Goal: Book appointment/travel/reservation

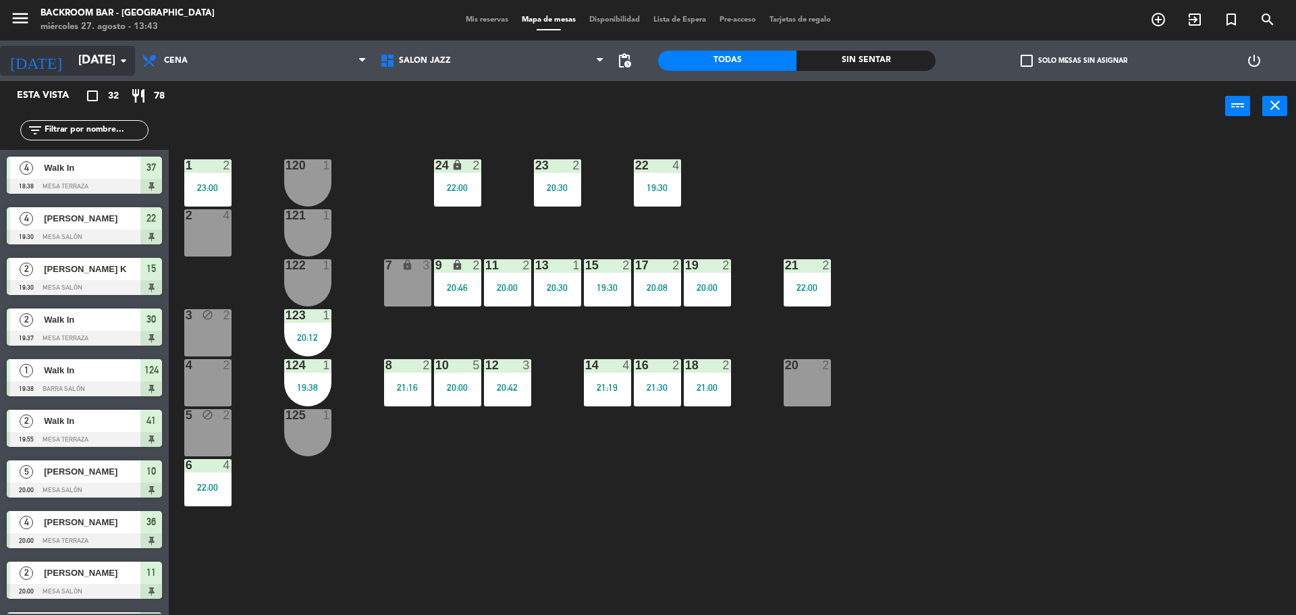
click at [104, 61] on input "[DATE]" at bounding box center [150, 60] width 157 height 27
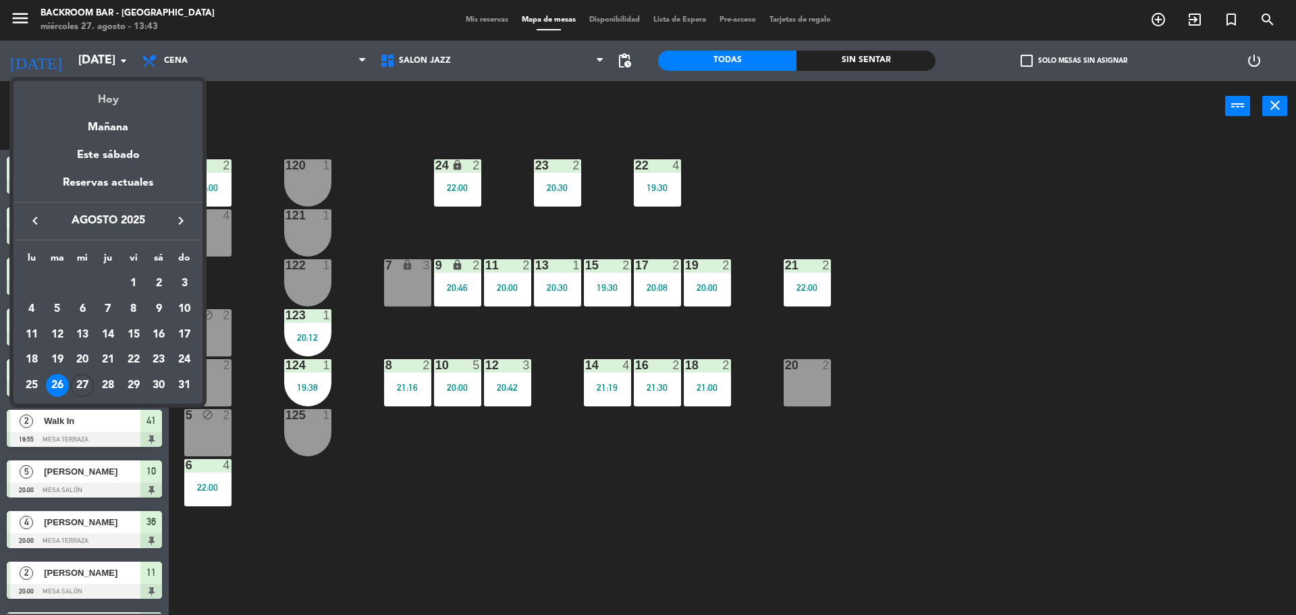
click at [106, 91] on div "Hoy" at bounding box center [107, 95] width 189 height 28
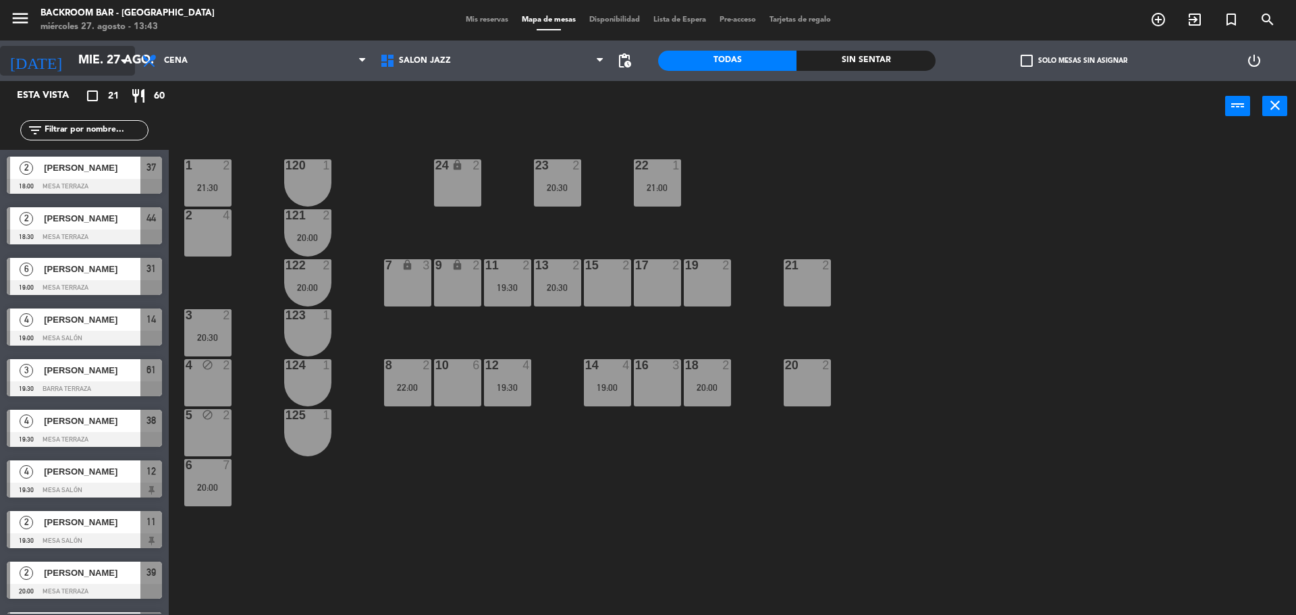
click at [111, 70] on input "mié. 27 ago." at bounding box center [150, 60] width 157 height 27
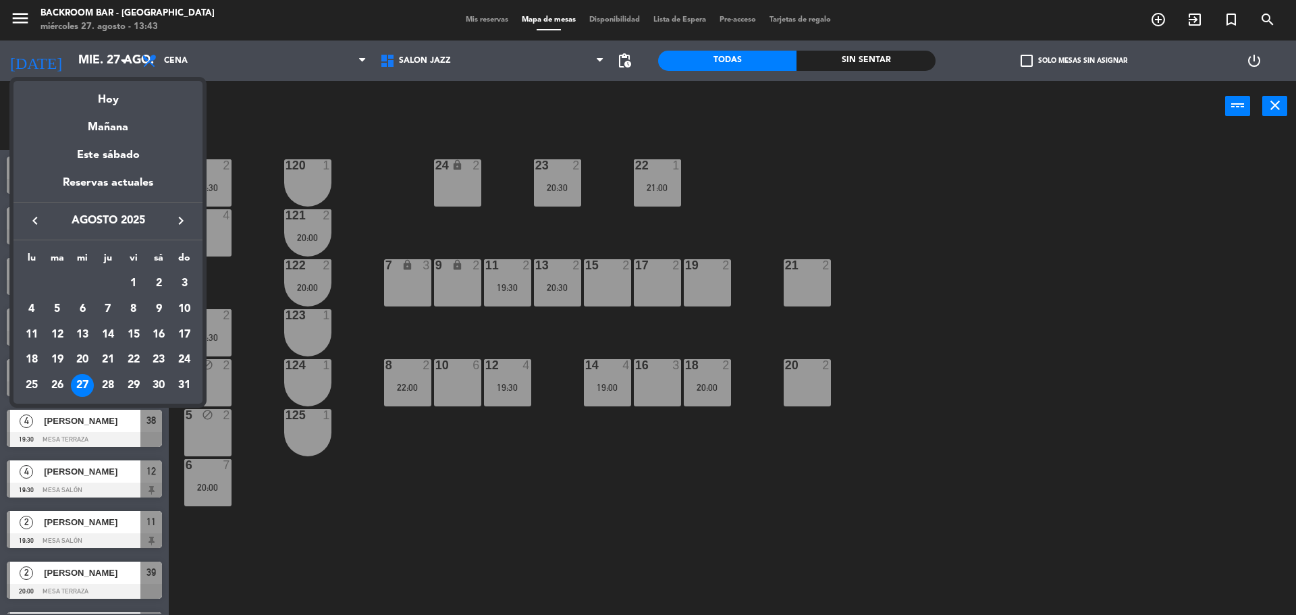
click at [107, 130] on div "Mañana" at bounding box center [107, 123] width 189 height 28
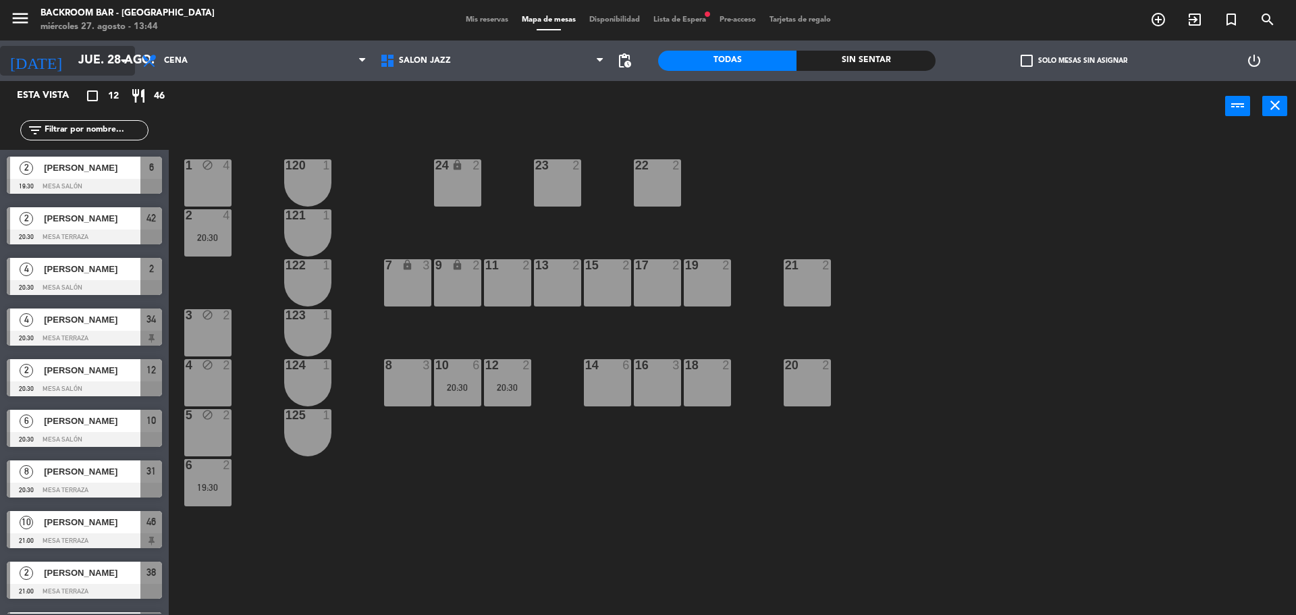
click at [91, 65] on input "jue. 28 ago." at bounding box center [150, 60] width 157 height 27
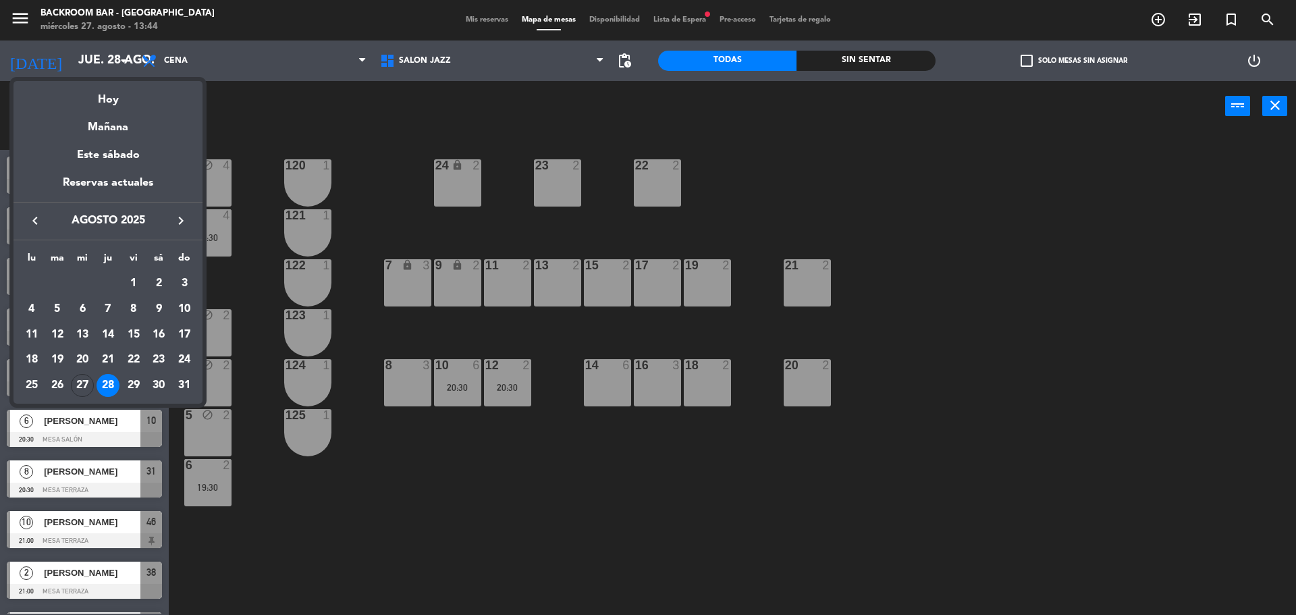
click at [133, 386] on div "29" at bounding box center [133, 385] width 23 height 23
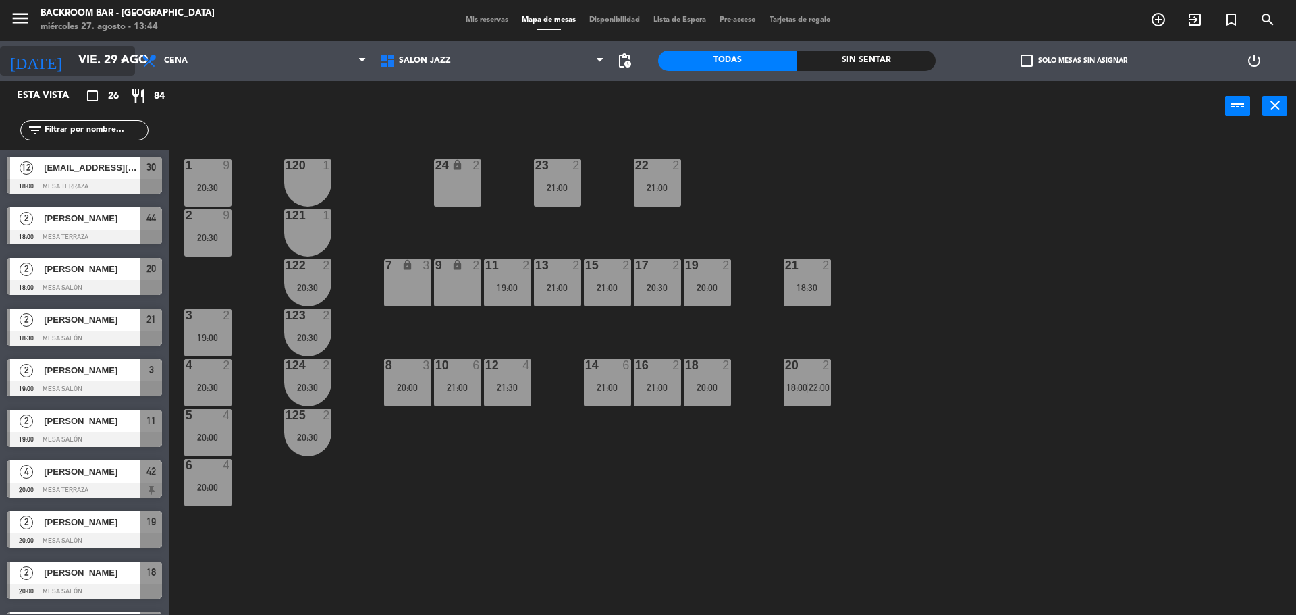
click at [86, 67] on input "vie. 29 ago." at bounding box center [150, 60] width 157 height 27
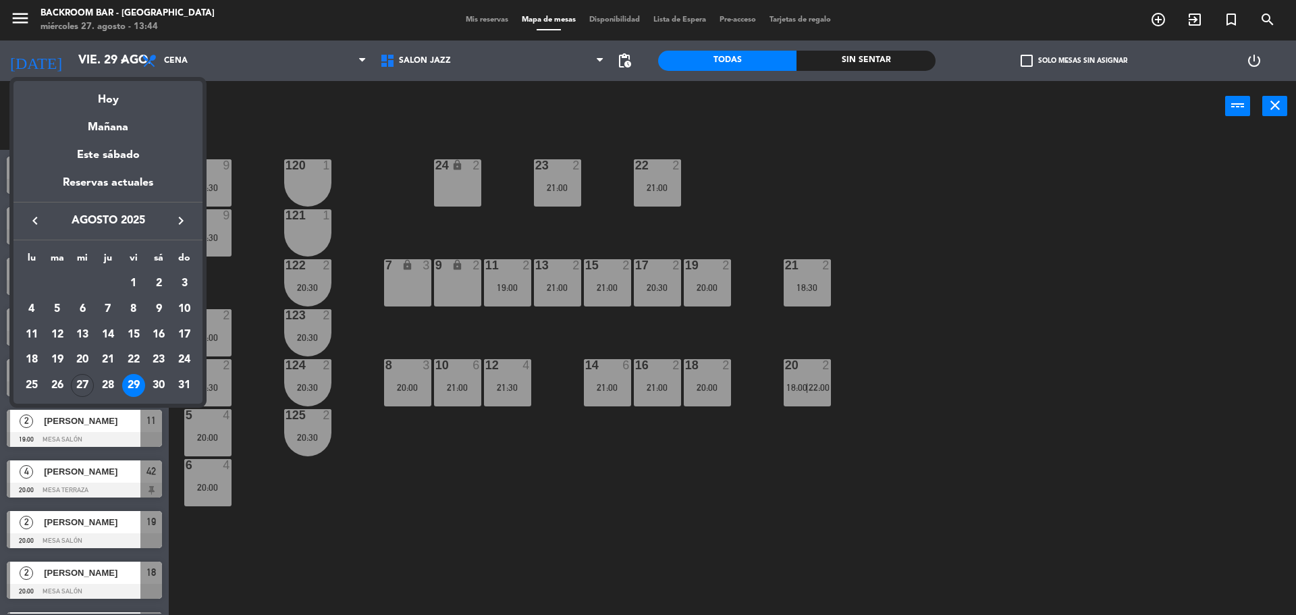
drag, startPoint x: 157, startPoint y: 383, endPoint x: 149, endPoint y: 379, distance: 8.2
click at [155, 383] on div "30" at bounding box center [158, 385] width 23 height 23
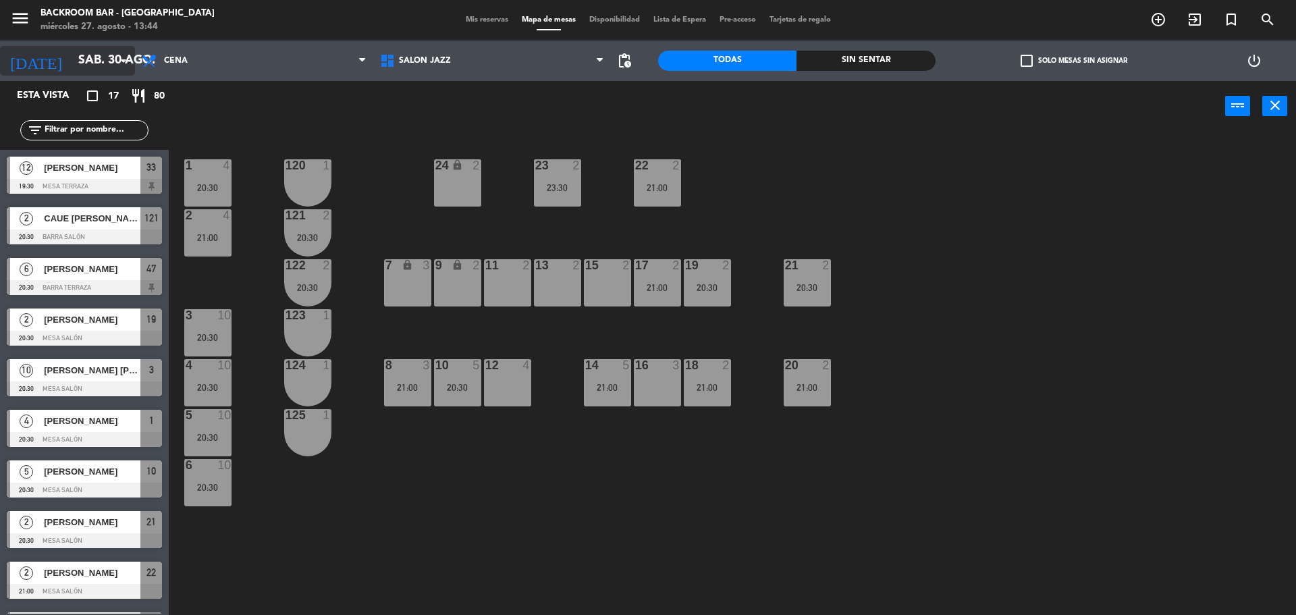
click at [107, 74] on input "sáb. 30 ago." at bounding box center [150, 60] width 157 height 27
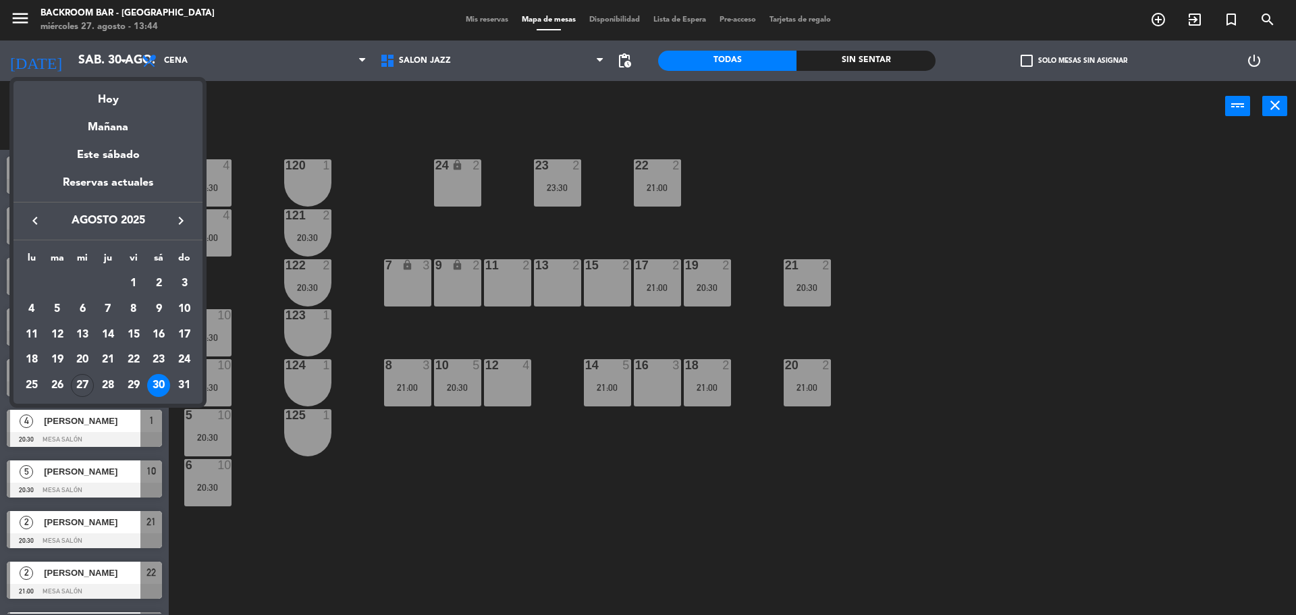
click at [137, 381] on div "29" at bounding box center [133, 385] width 23 height 23
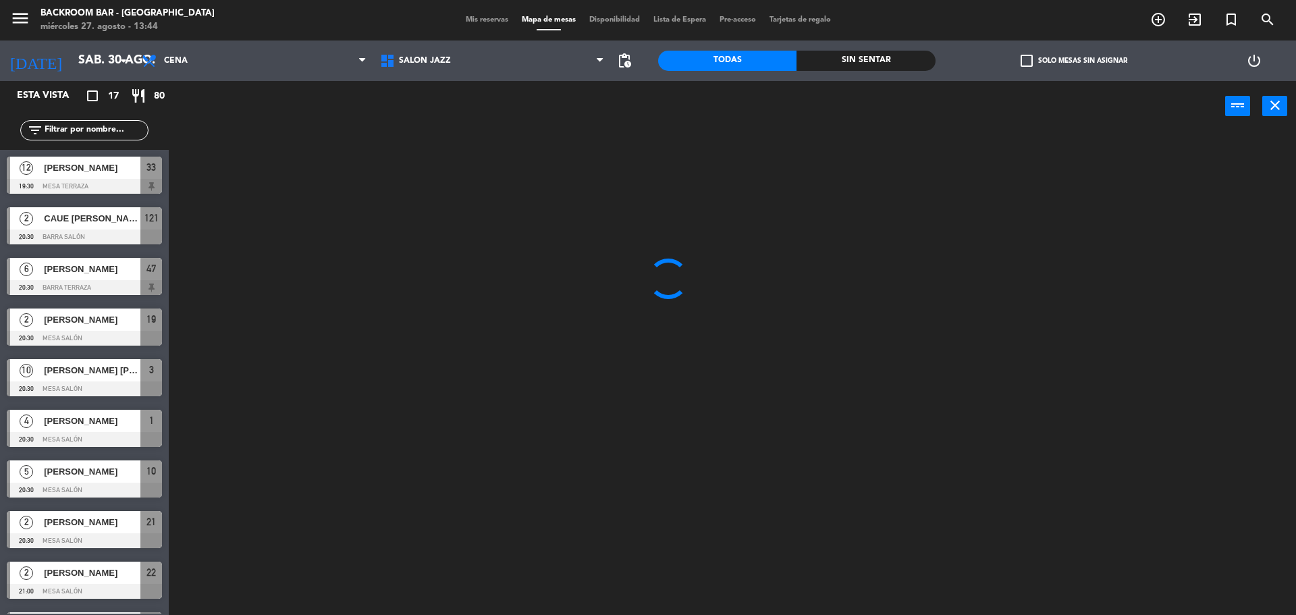
type input "vie. 29 ago."
